Goal: Find specific page/section: Find specific page/section

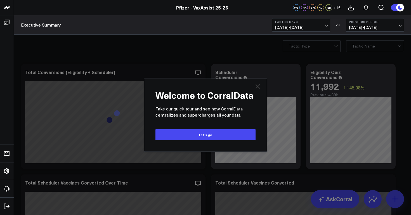
click at [258, 87] on icon at bounding box center [257, 86] width 4 height 4
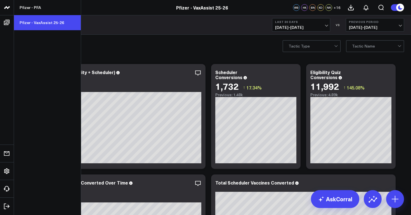
click at [31, 23] on link "Pfizer - VaxAssist 25-26" at bounding box center [47, 22] width 67 height 15
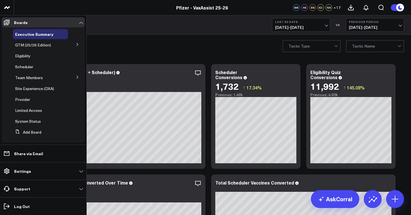
click at [76, 45] on icon at bounding box center [77, 44] width 3 height 3
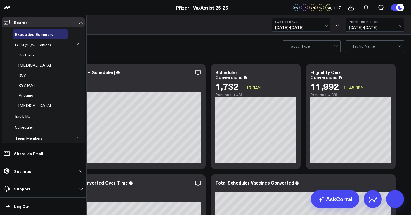
click at [75, 45] on icon at bounding box center [76, 43] width 3 height 3
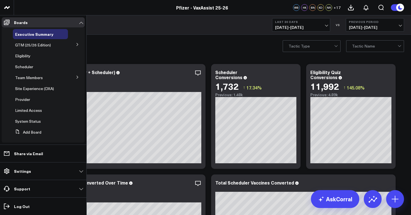
click at [74, 73] on button at bounding box center [77, 77] width 15 height 8
click at [74, 73] on button at bounding box center [77, 77] width 8 height 15
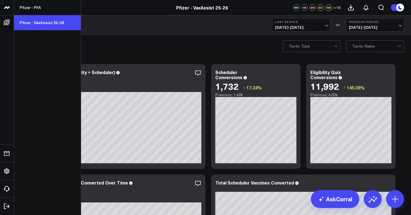
click at [22, 21] on link "Pfizer - VaxAssist 25-26" at bounding box center [47, 22] width 67 height 15
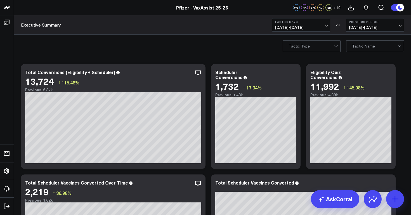
click at [304, 24] on button "Last 30 Days [DATE] - [DATE]" at bounding box center [301, 24] width 58 height 13
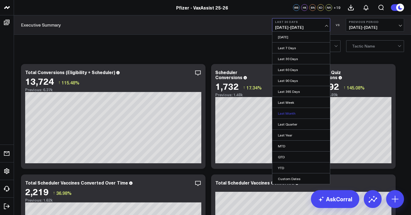
click at [298, 114] on link "Last Month" at bounding box center [301, 113] width 58 height 11
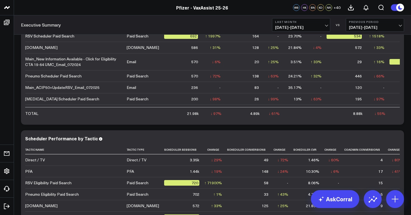
scroll to position [1651, 0]
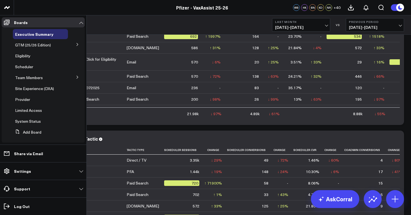
click at [76, 45] on icon at bounding box center [77, 44] width 3 height 3
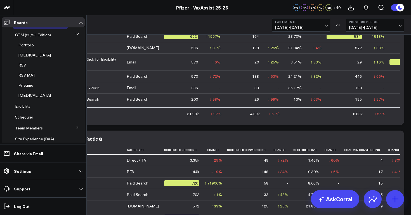
scroll to position [12, 0]
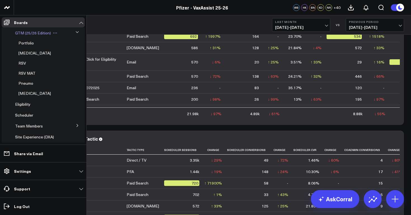
click at [31, 32] on span "GTM (25/26 Edition)" at bounding box center [33, 32] width 36 height 5
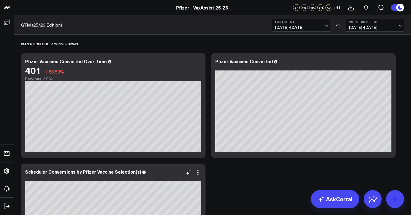
scroll to position [4, 0]
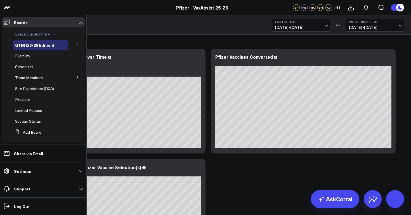
click at [46, 33] on span "Executive Summary" at bounding box center [32, 33] width 35 height 5
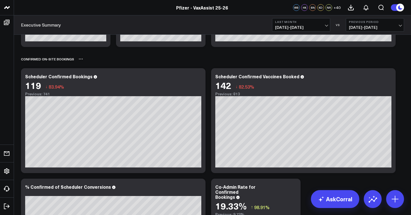
scroll to position [336, 0]
